Goal: Task Accomplishment & Management: Use online tool/utility

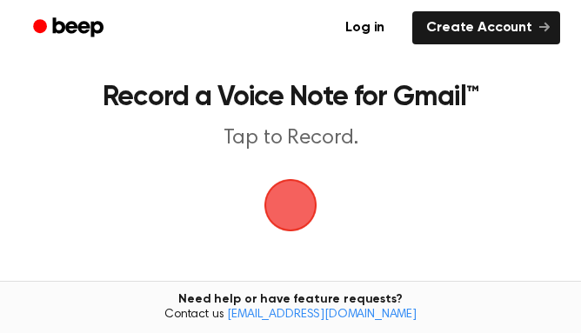
click at [291, 205] on span "button" at bounding box center [290, 204] width 67 height 67
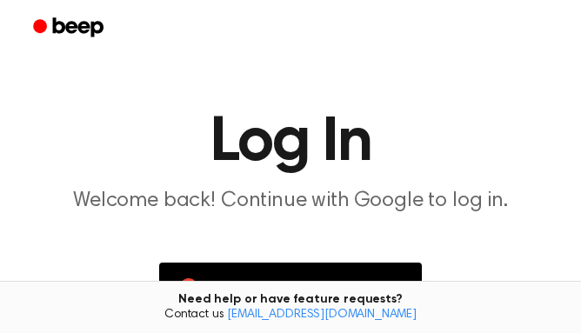
scroll to position [172, 0]
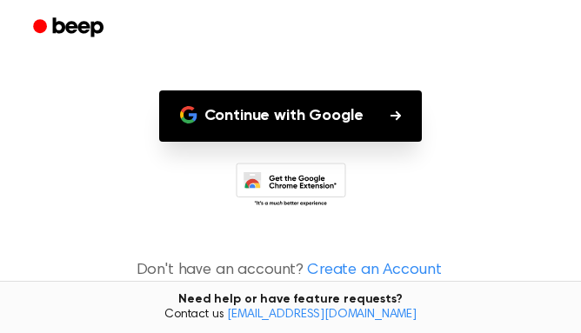
click at [330, 109] on button "Continue with Google" at bounding box center [291, 115] width 264 height 51
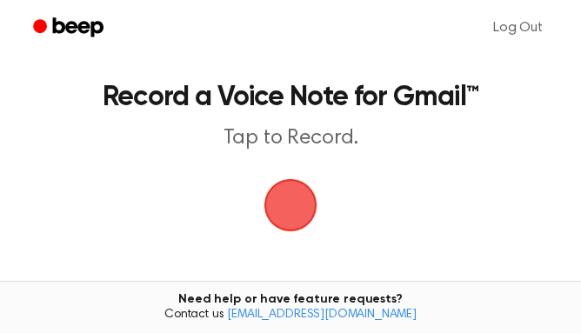
click at [300, 208] on span "button" at bounding box center [290, 204] width 93 height 93
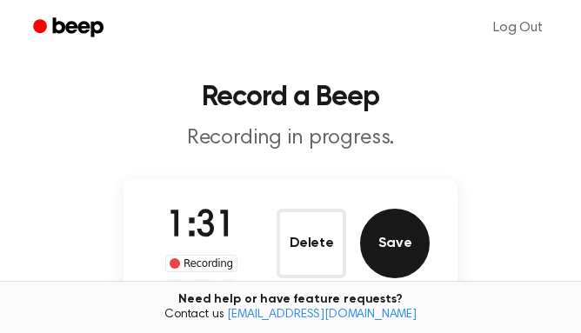
click at [390, 238] on button "Save" at bounding box center [395, 244] width 70 height 70
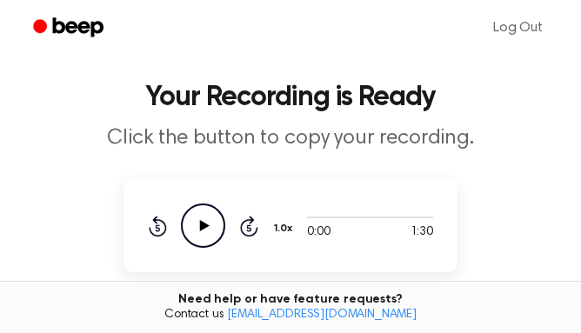
click at [202, 227] on icon at bounding box center [205, 225] width 10 height 11
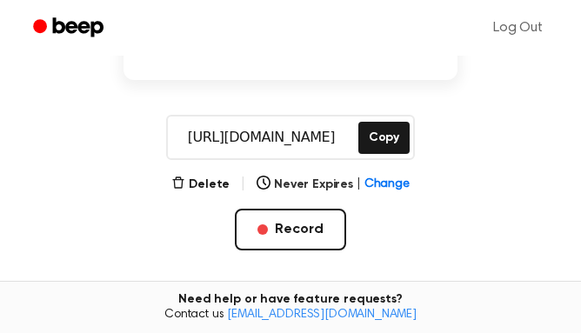
scroll to position [223, 0]
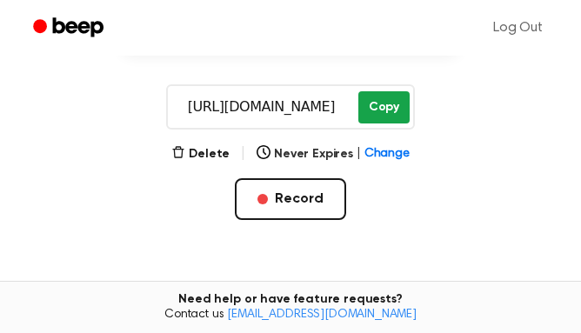
click at [379, 103] on button "Copy" at bounding box center [383, 107] width 51 height 32
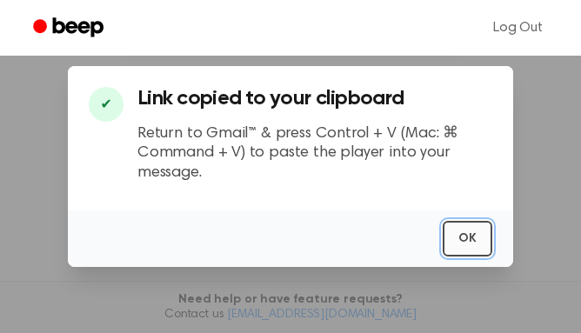
click at [463, 242] on button "OK" at bounding box center [468, 239] width 50 height 36
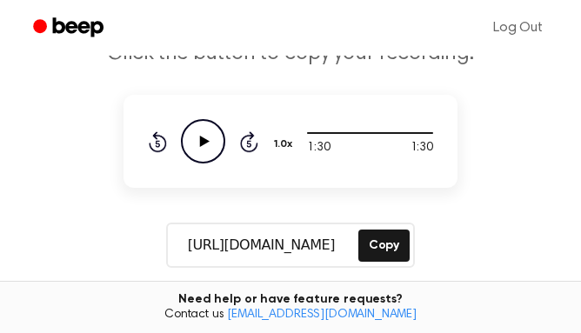
scroll to position [0, 0]
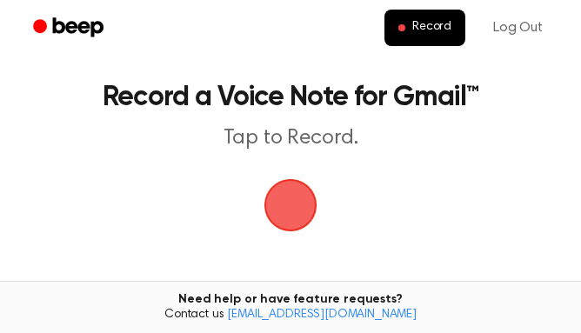
click at [286, 205] on span "button" at bounding box center [290, 205] width 53 height 53
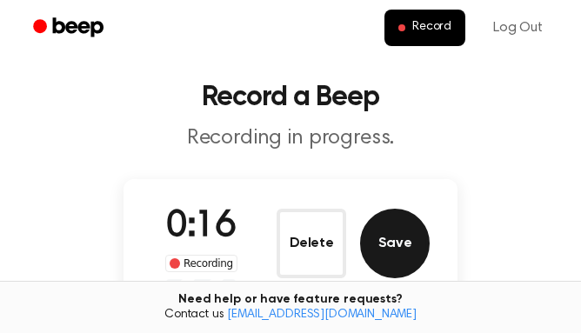
click at [388, 235] on button "Save" at bounding box center [395, 244] width 70 height 70
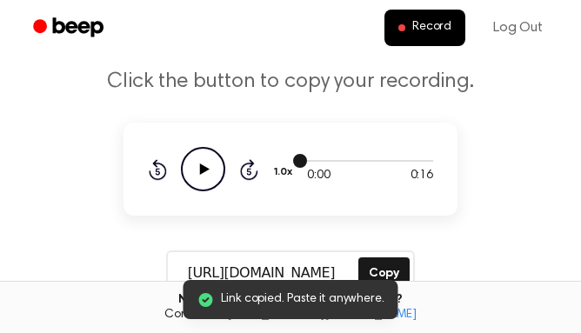
scroll to position [87, 0]
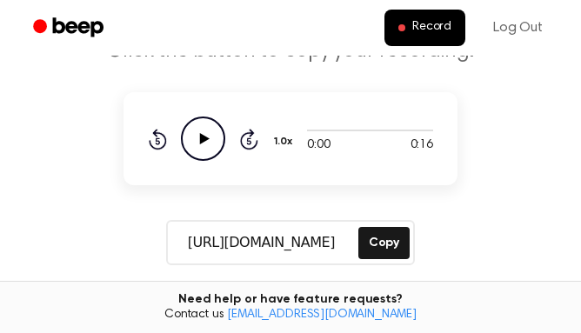
drag, startPoint x: 340, startPoint y: 243, endPoint x: 178, endPoint y: 242, distance: 161.8
click at [178, 242] on input "https://beep.audio/f0fnBVf" at bounding box center [261, 243] width 187 height 42
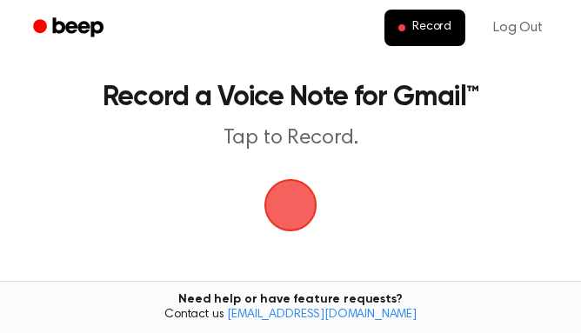
click at [280, 201] on span "button" at bounding box center [290, 205] width 49 height 49
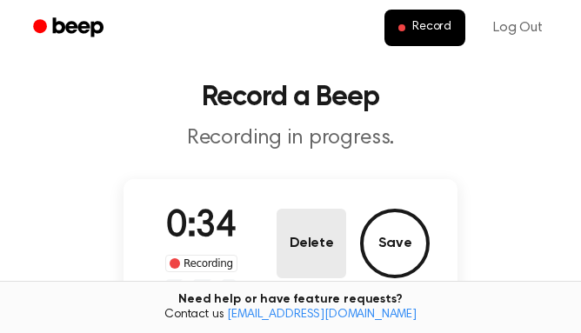
click at [309, 245] on button "Delete" at bounding box center [312, 244] width 70 height 70
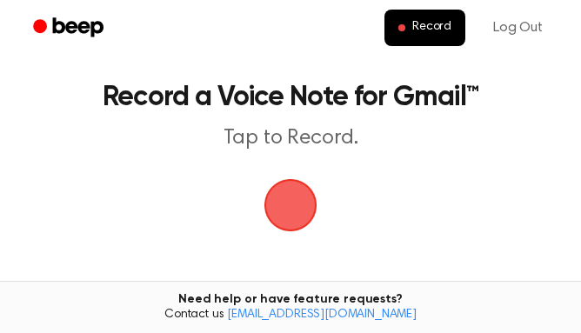
click at [295, 197] on span "button" at bounding box center [290, 205] width 49 height 49
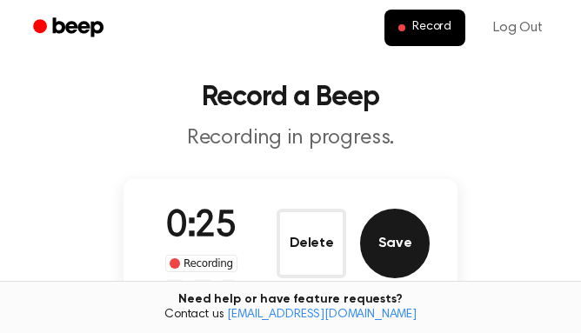
click at [393, 237] on button "Save" at bounding box center [395, 244] width 70 height 70
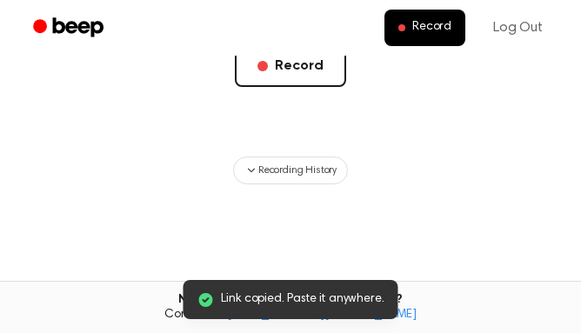
scroll to position [223, 0]
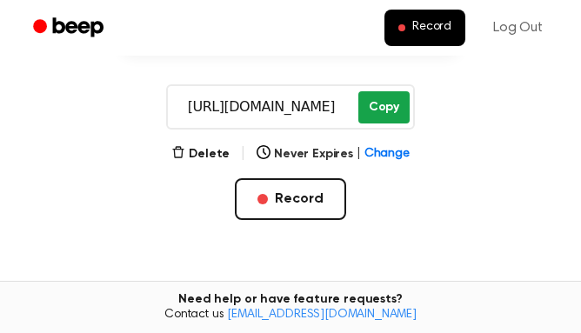
click at [388, 97] on button "Copy" at bounding box center [383, 107] width 51 height 32
